Goal: Task Accomplishment & Management: Complete application form

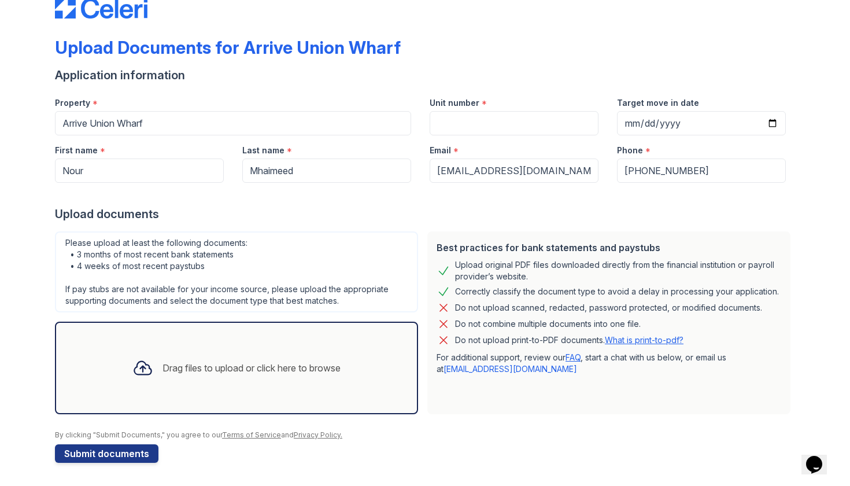
scroll to position [30, 0]
click at [134, 455] on button "Submit documents" at bounding box center [107, 453] width 104 height 19
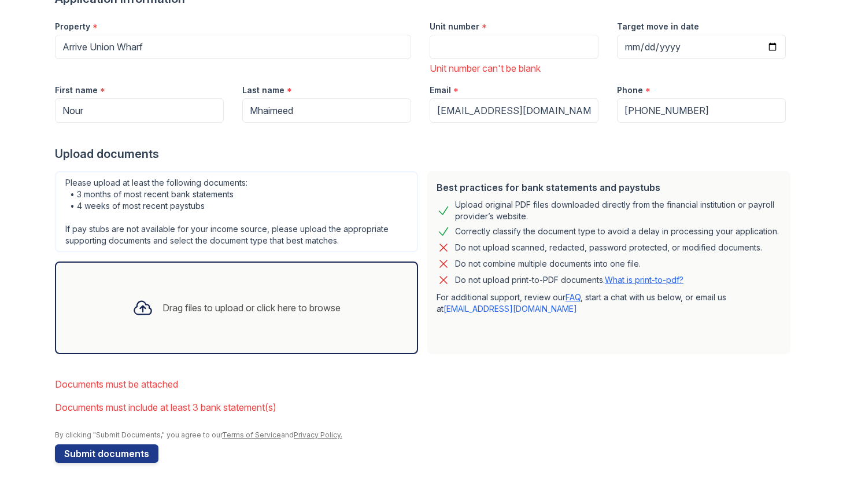
scroll to position [139, 0]
click at [199, 324] on div "Drag files to upload or click here to browse" at bounding box center [236, 307] width 227 height 39
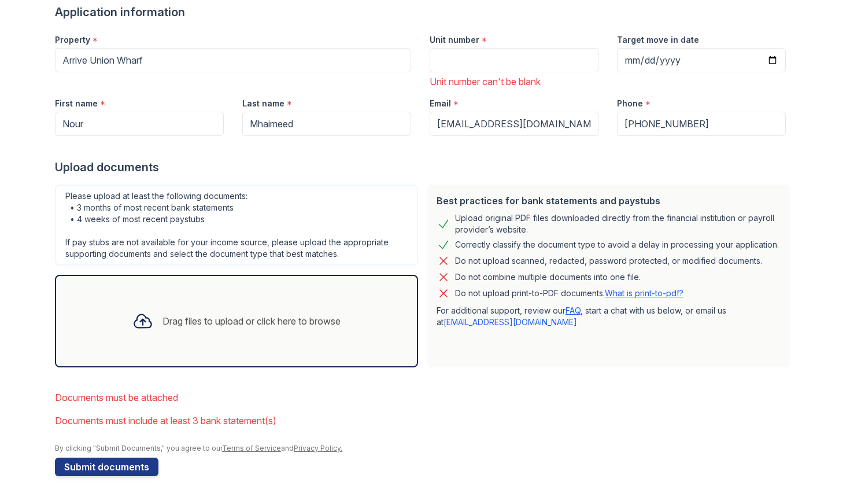
scroll to position [128, 0]
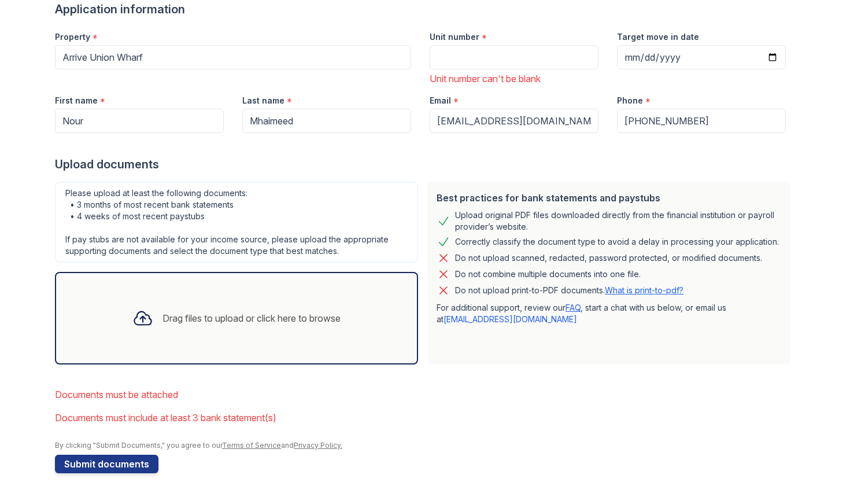
click at [301, 313] on div "Drag files to upload or click here to browse" at bounding box center [252, 318] width 178 height 14
click at [219, 312] on div "Drag files to upload or click here to browse" at bounding box center [252, 318] width 178 height 14
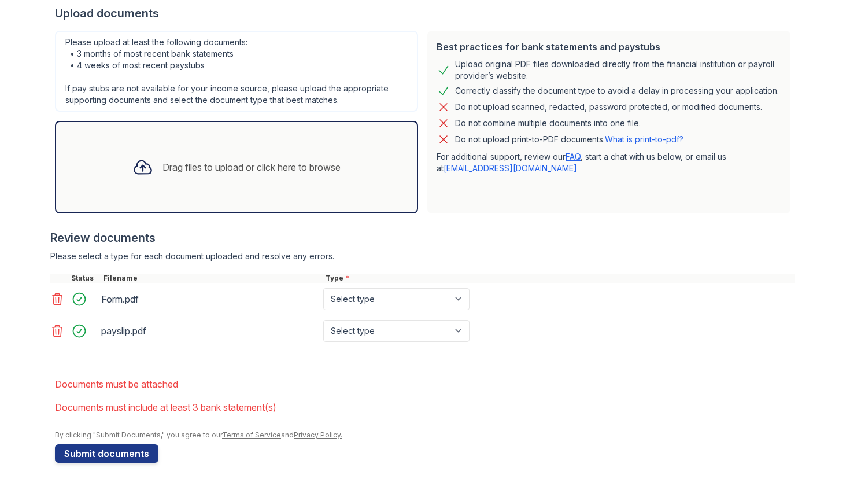
scroll to position [279, 0]
select select "paystub"
click at [326, 172] on div "Drag files to upload or click here to browse" at bounding box center [252, 167] width 178 height 14
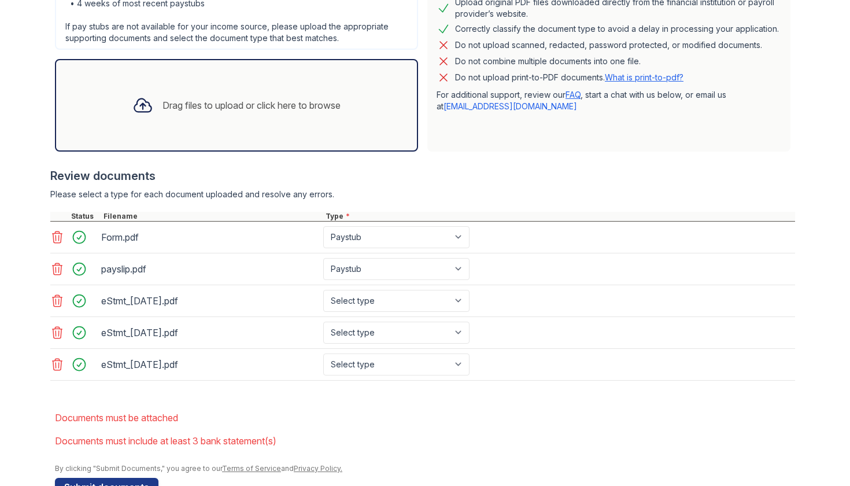
scroll to position [342, 0]
select select "bank_statement"
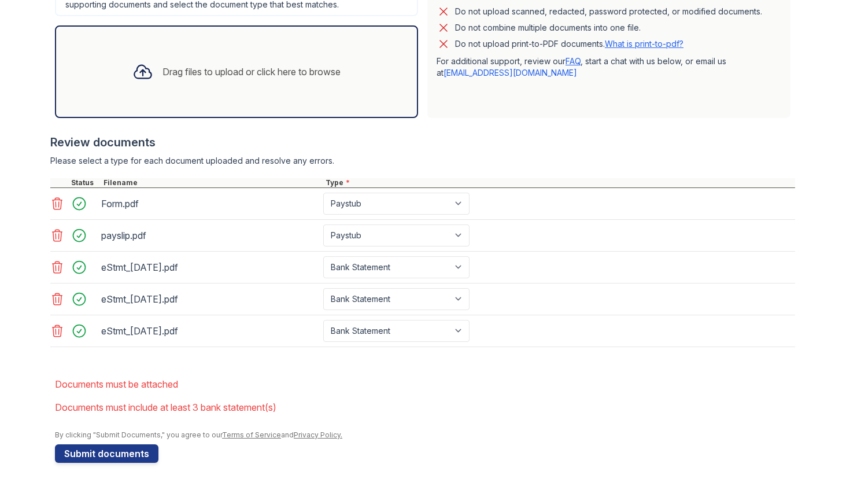
scroll to position [375, 0]
click at [391, 382] on li "Documents must be attached" at bounding box center [425, 383] width 740 height 23
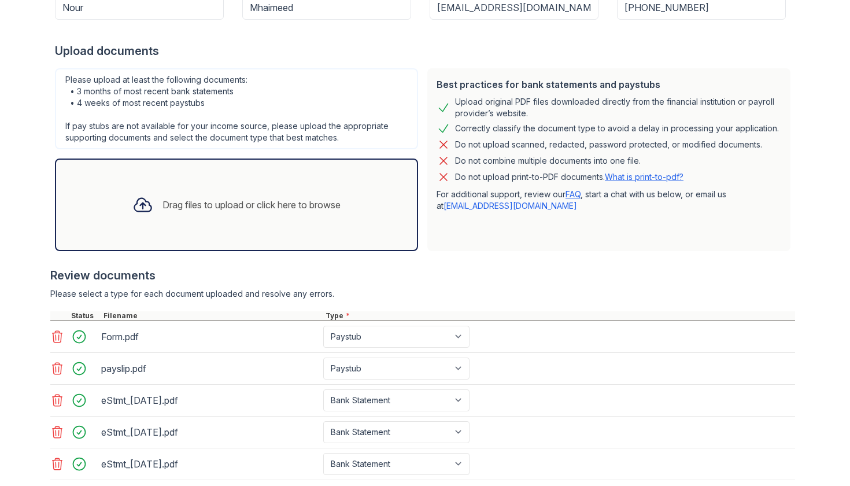
scroll to position [243, 0]
click at [632, 176] on link "What is print-to-pdf?" at bounding box center [644, 176] width 79 height 10
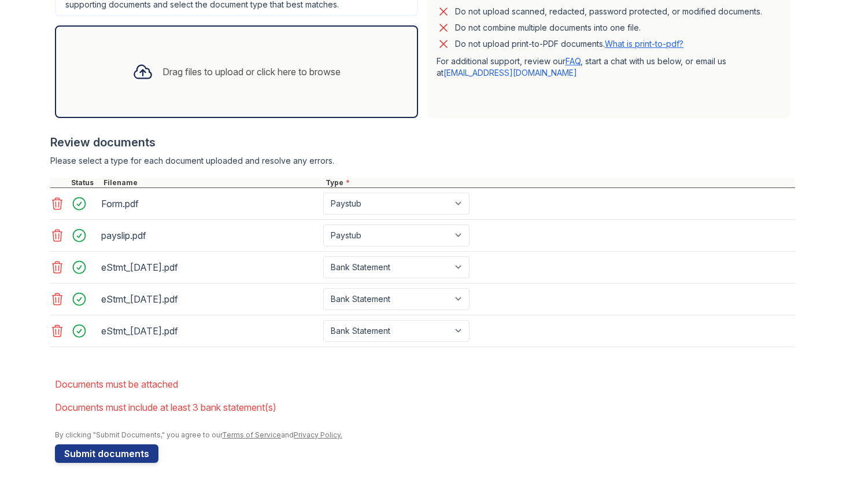
scroll to position [375, 0]
click at [180, 367] on form "Application information Property * Arrive Union Wharf Unit number * Unit number…" at bounding box center [425, 109] width 740 height 708
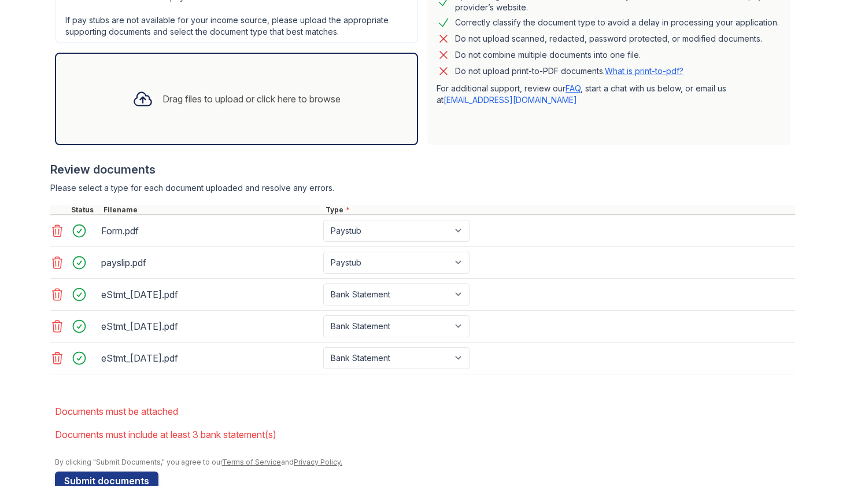
scroll to position [343, 0]
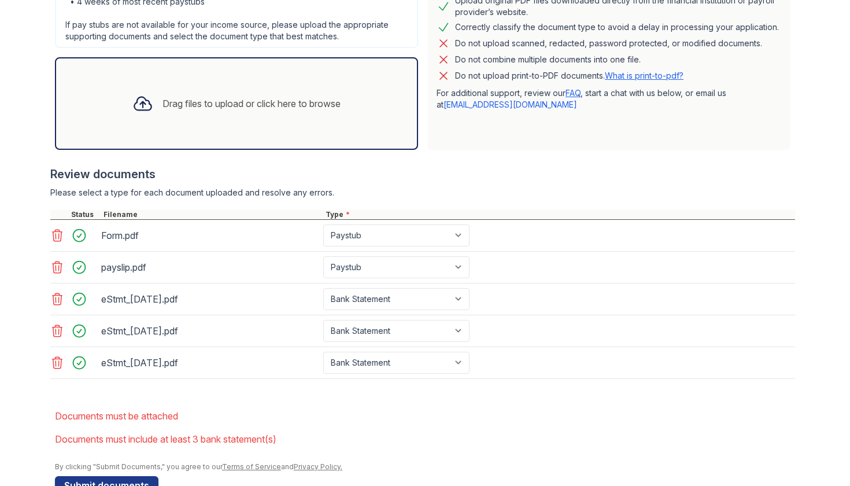
click at [122, 235] on div "Form.pdf" at bounding box center [209, 235] width 217 height 19
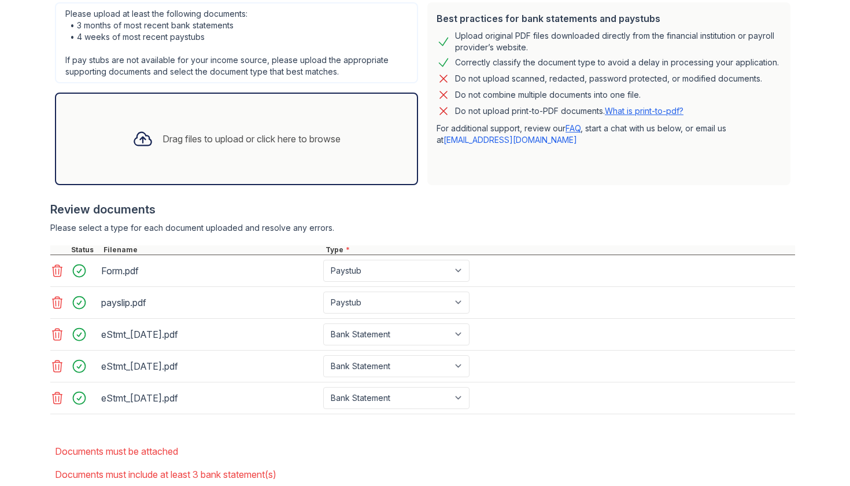
scroll to position [266, 0]
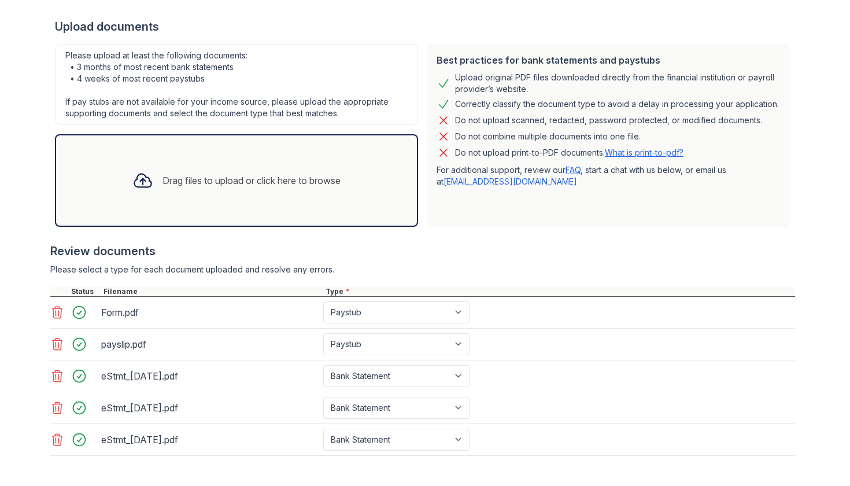
click at [164, 172] on div "Drag files to upload or click here to browse" at bounding box center [236, 180] width 227 height 39
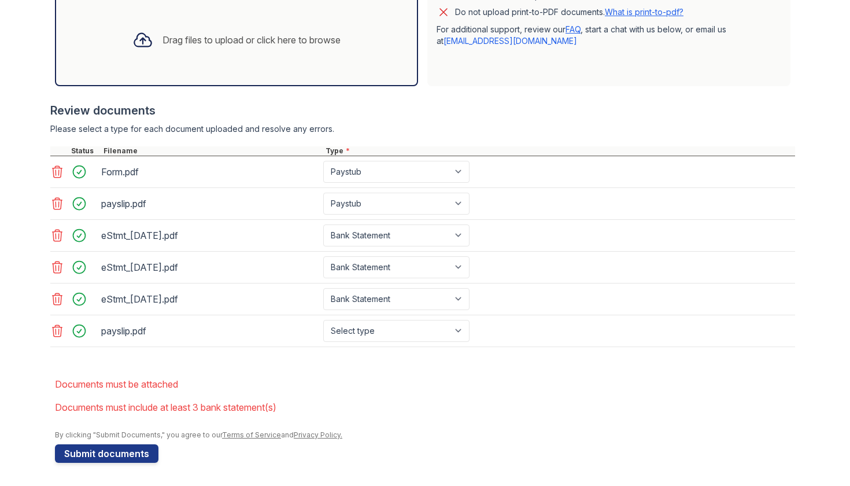
scroll to position [407, 0]
click at [62, 329] on icon at bounding box center [57, 331] width 14 height 14
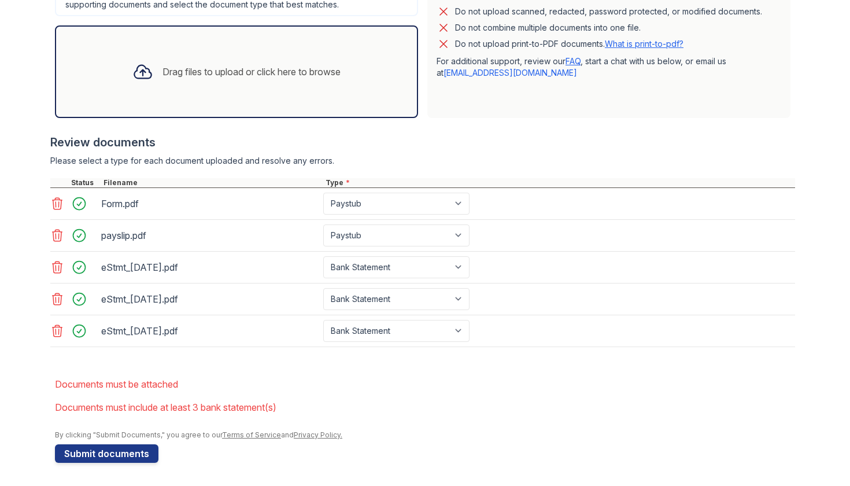
scroll to position [0, 0]
click at [135, 451] on button "Submit documents" at bounding box center [107, 453] width 104 height 19
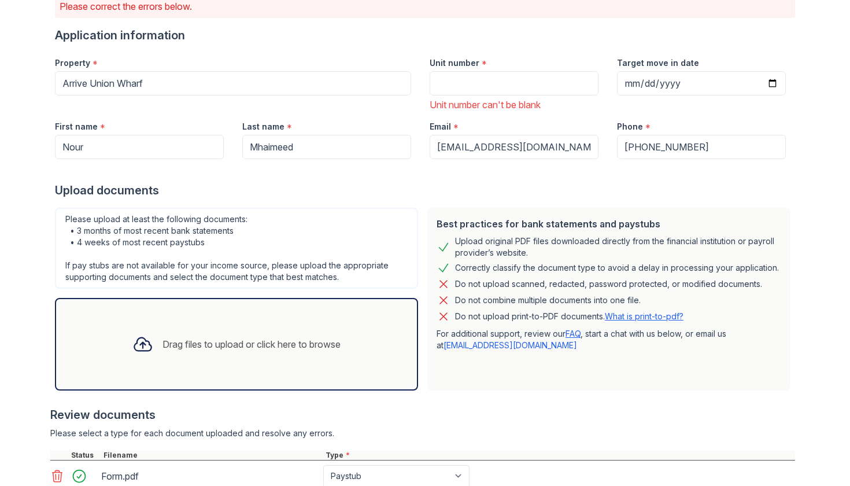
scroll to position [101, 0]
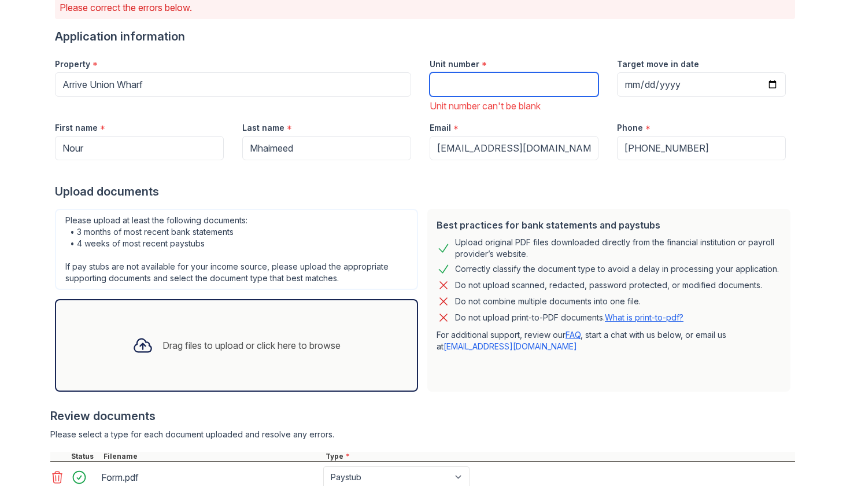
click at [523, 86] on input "Unit number" at bounding box center [514, 84] width 169 height 24
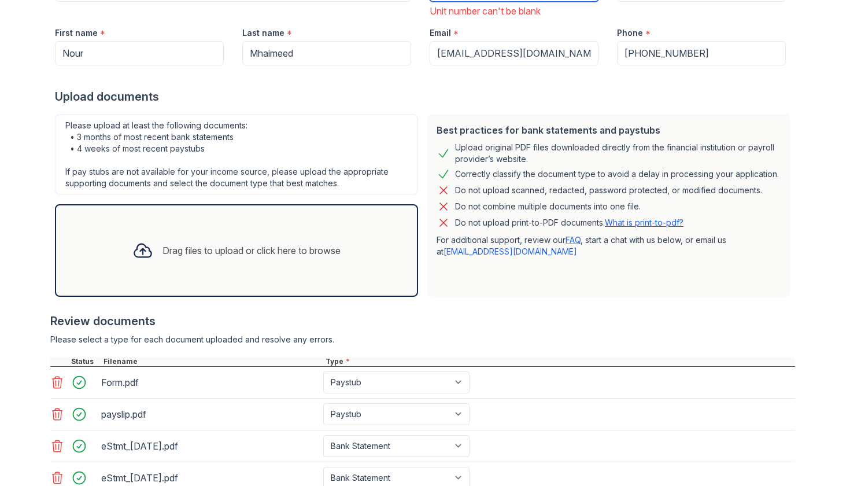
scroll to position [224, 0]
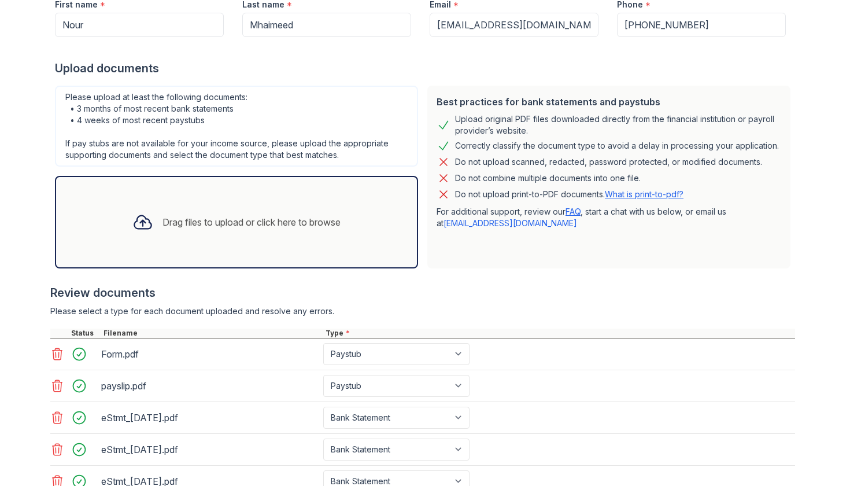
type input "332"
click at [523, 64] on div "Upload documents" at bounding box center [425, 68] width 740 height 16
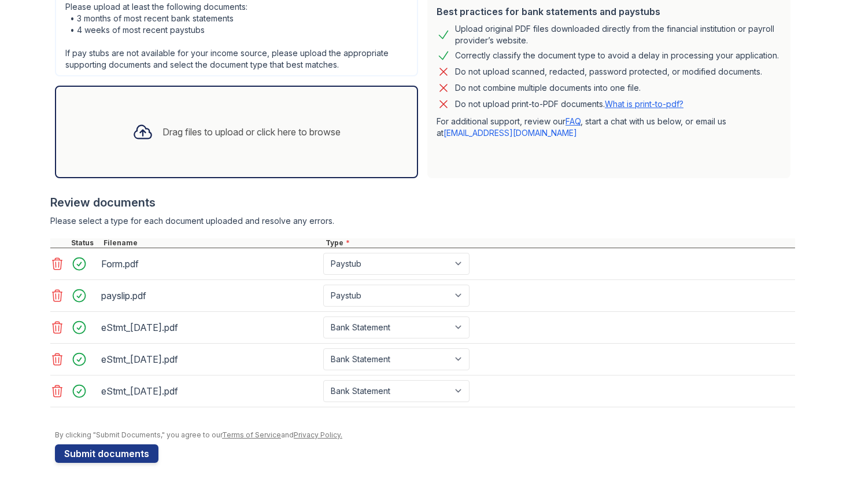
scroll to position [315, 0]
click at [105, 455] on button "Submit documents" at bounding box center [107, 453] width 104 height 19
